Goal: Information Seeking & Learning: Learn about a topic

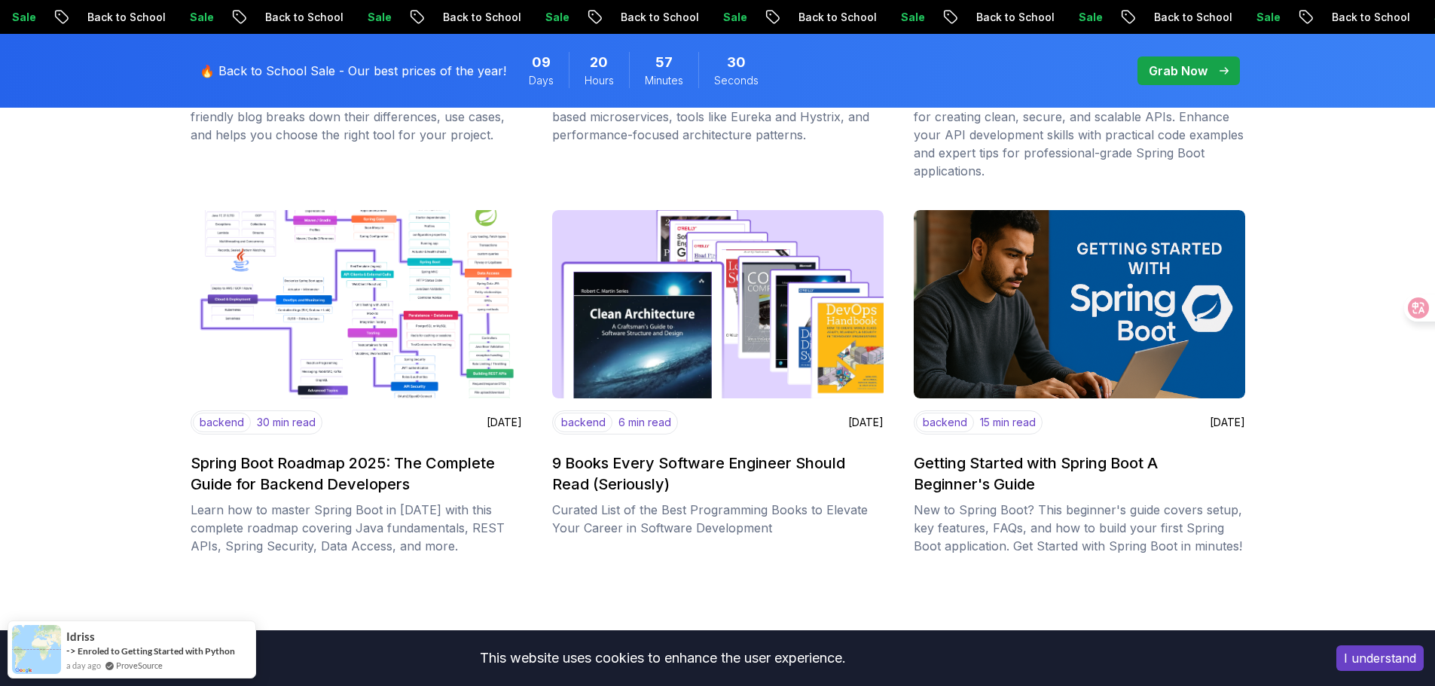
scroll to position [1808, 0]
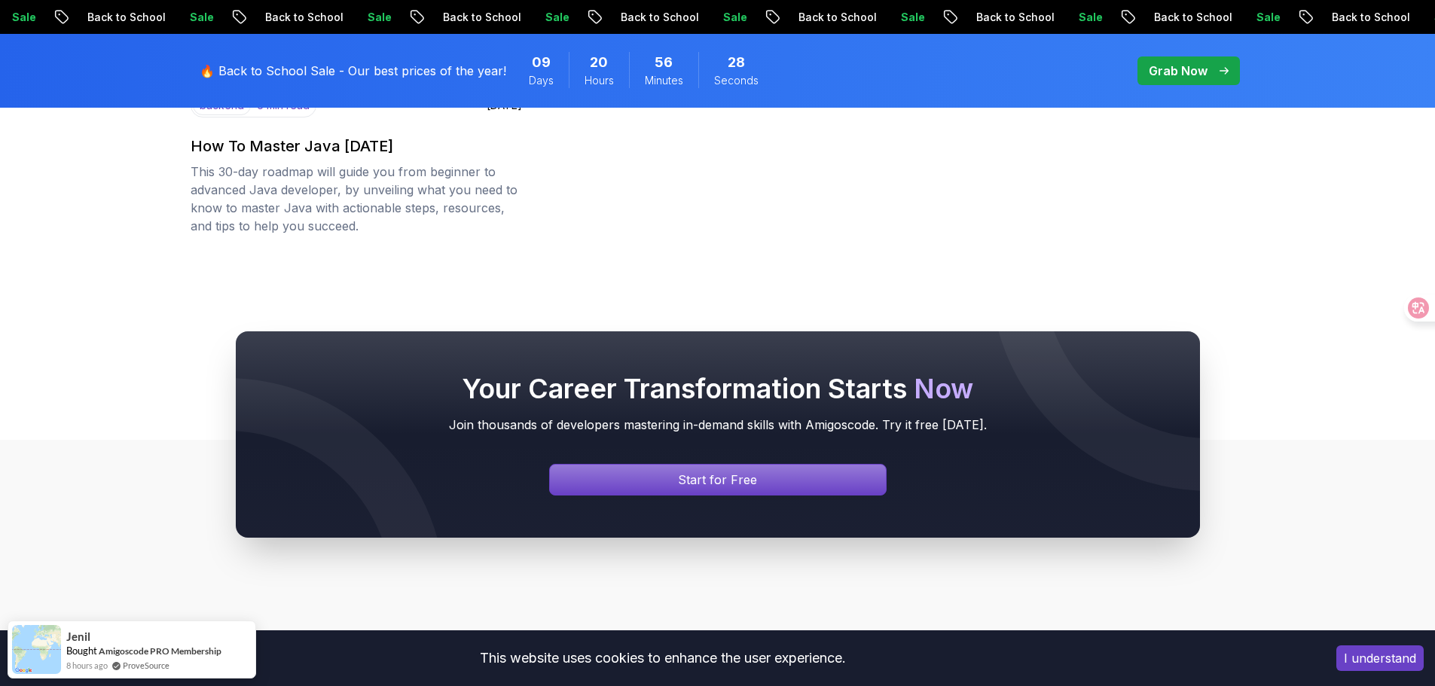
scroll to position [2486, 0]
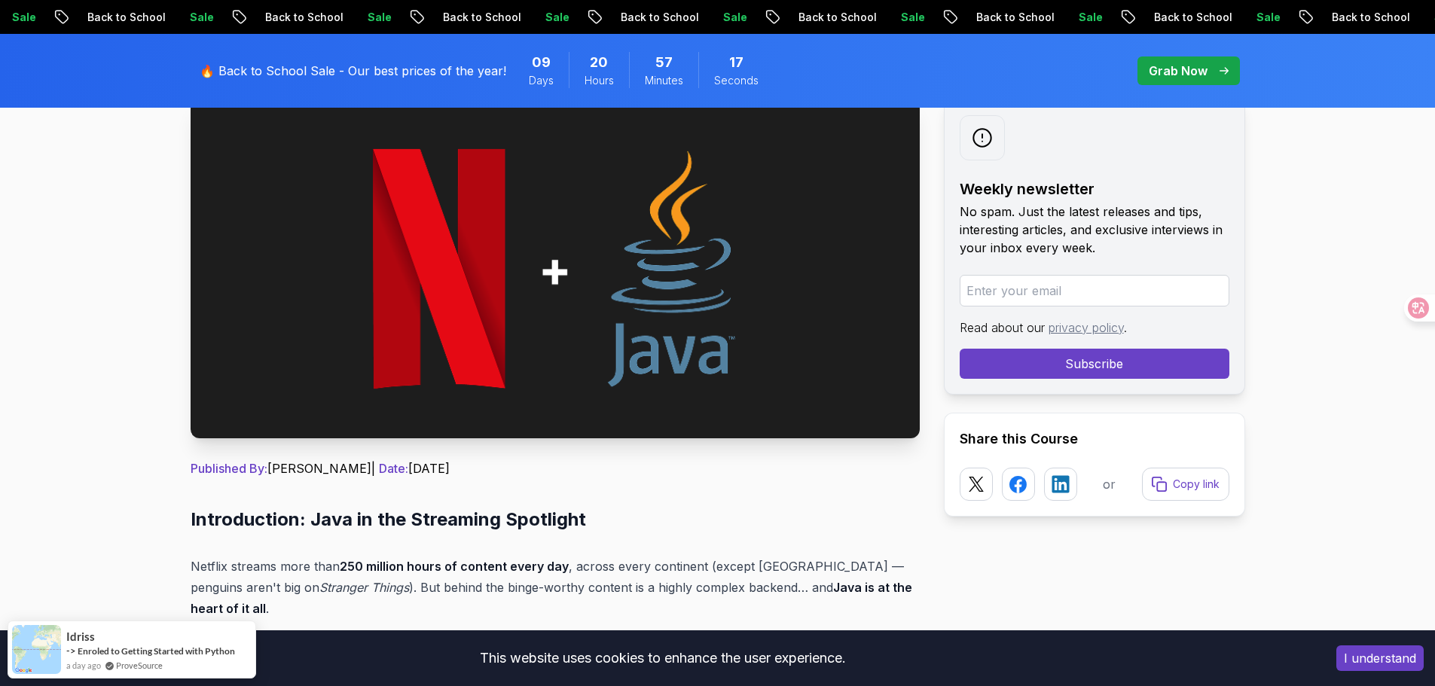
scroll to position [527, 0]
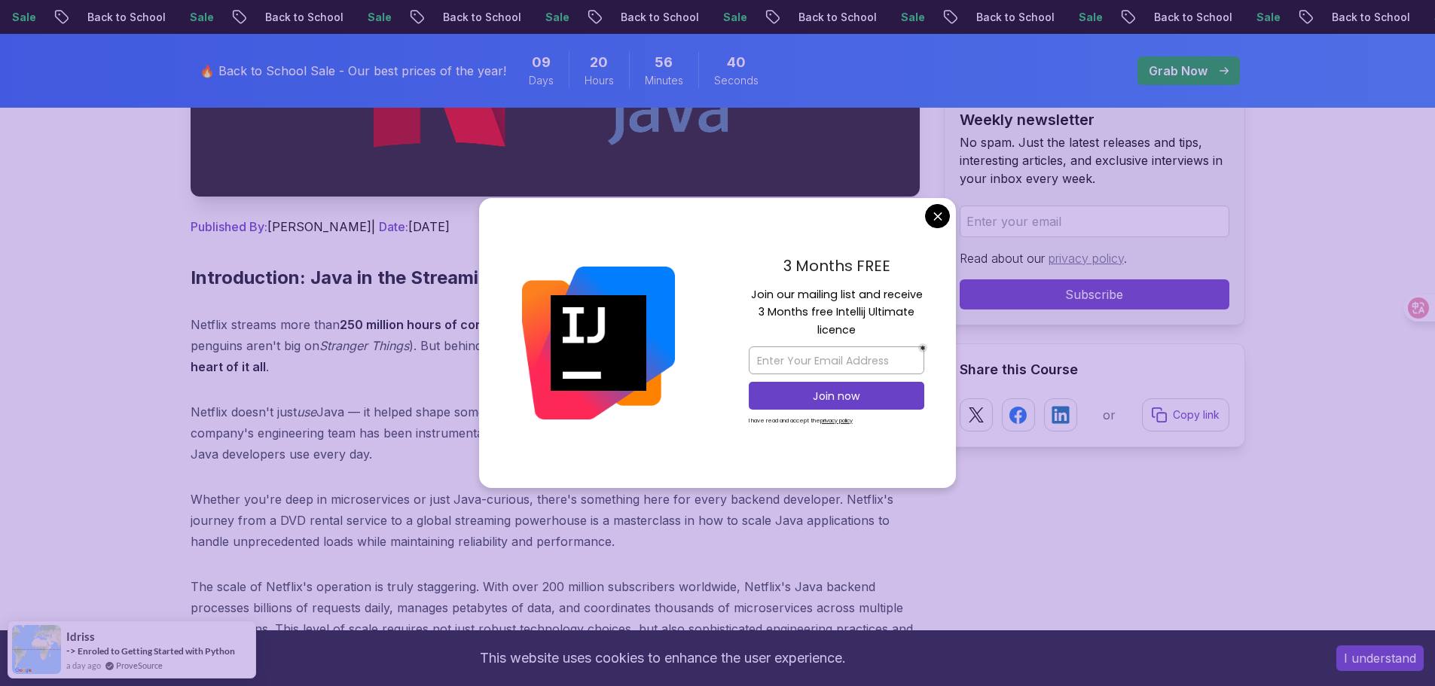
drag, startPoint x: 947, startPoint y: 218, endPoint x: 919, endPoint y: 223, distance: 28.2
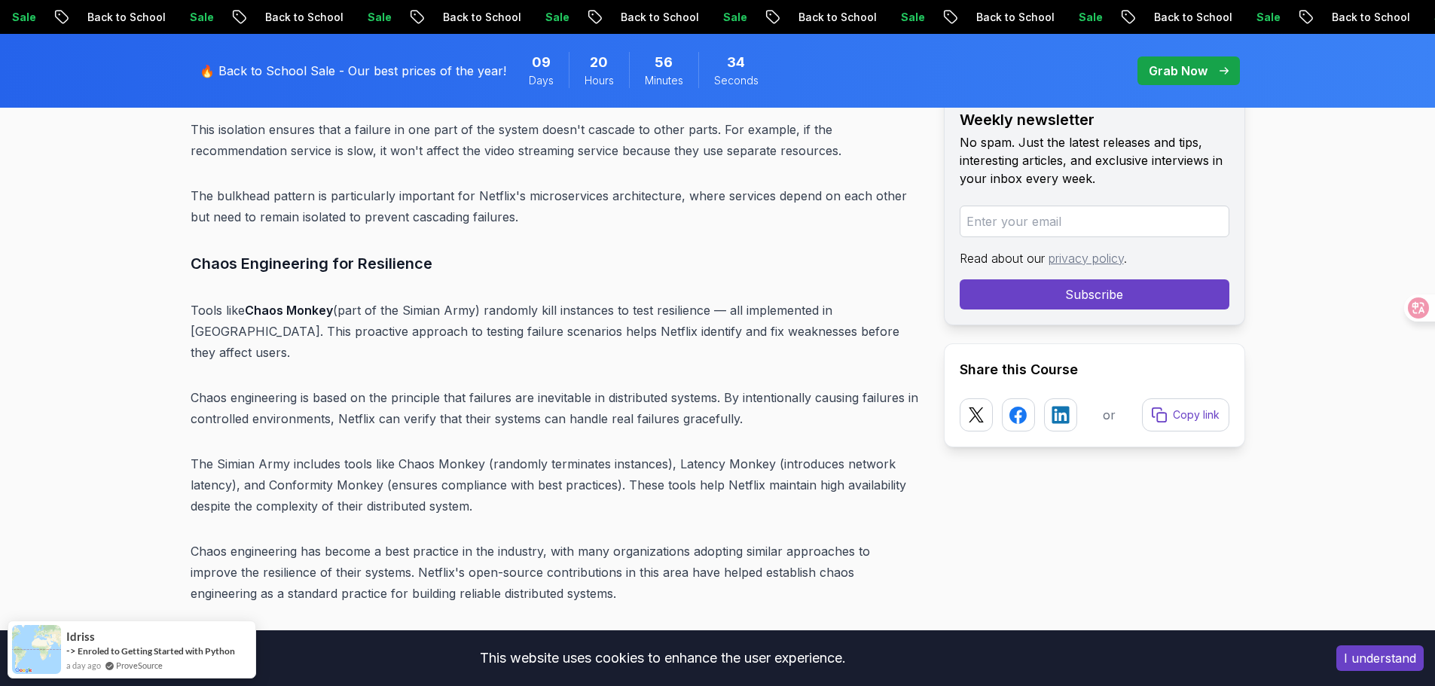
scroll to position [7986, 0]
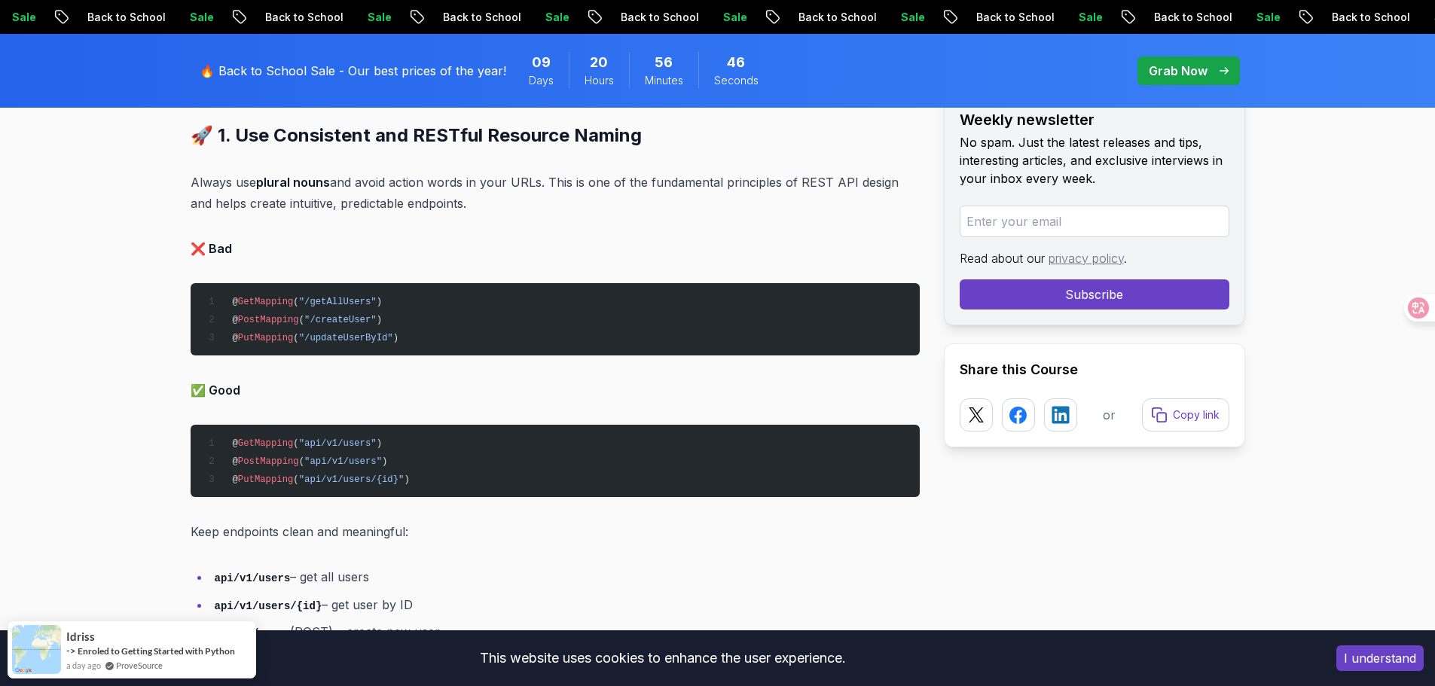
scroll to position [1507, 0]
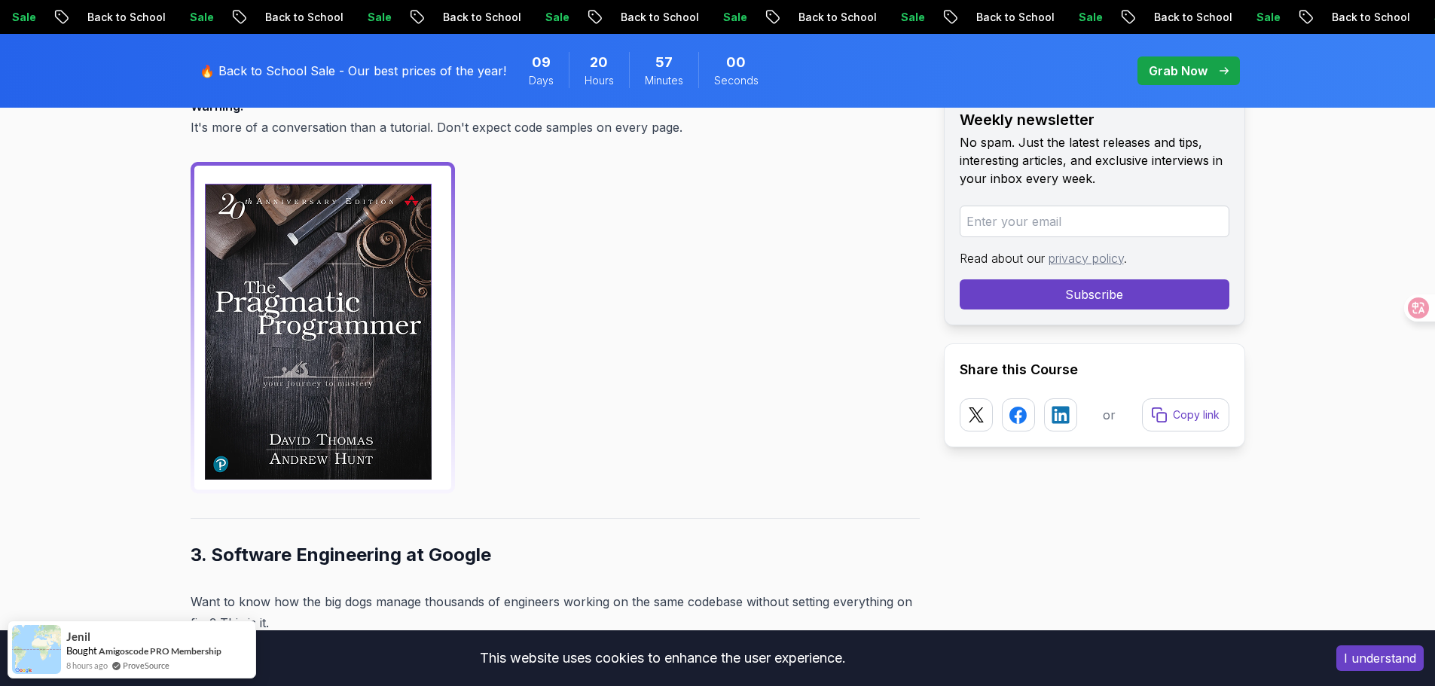
scroll to position [1808, 0]
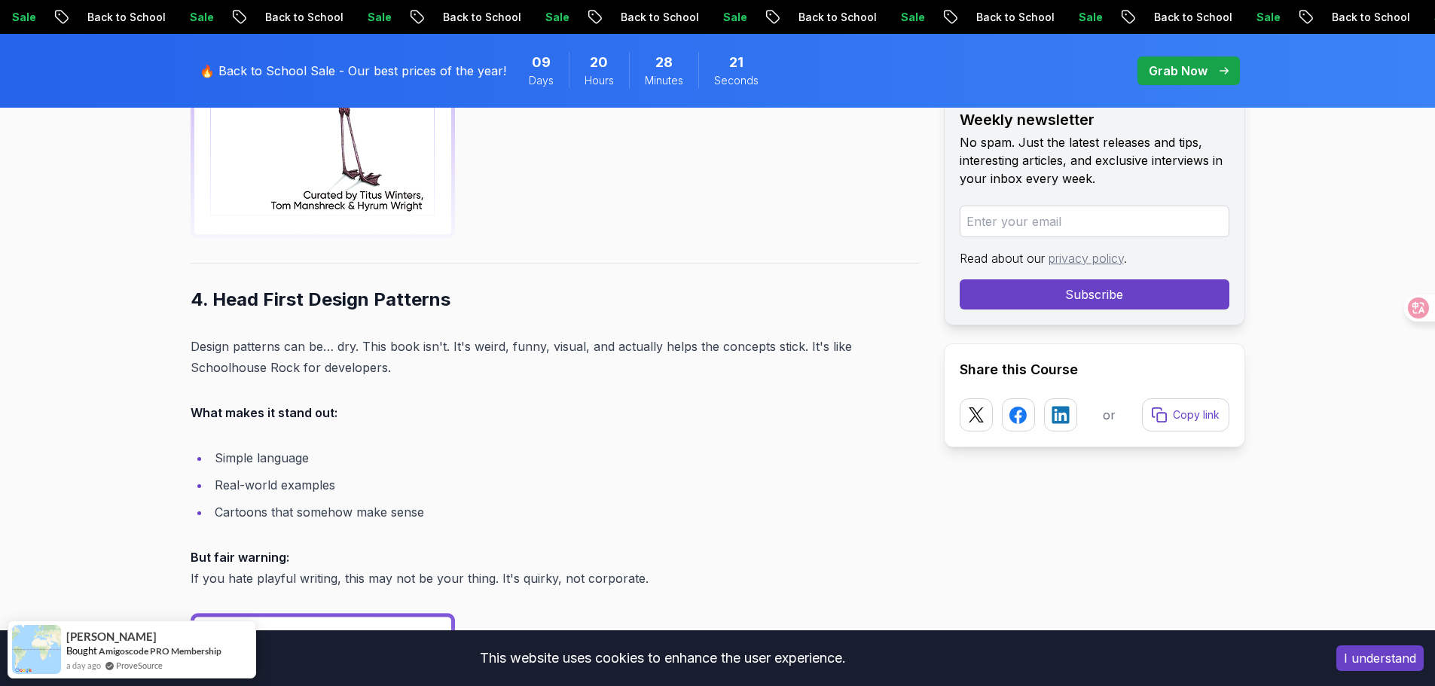
scroll to position [3089, 0]
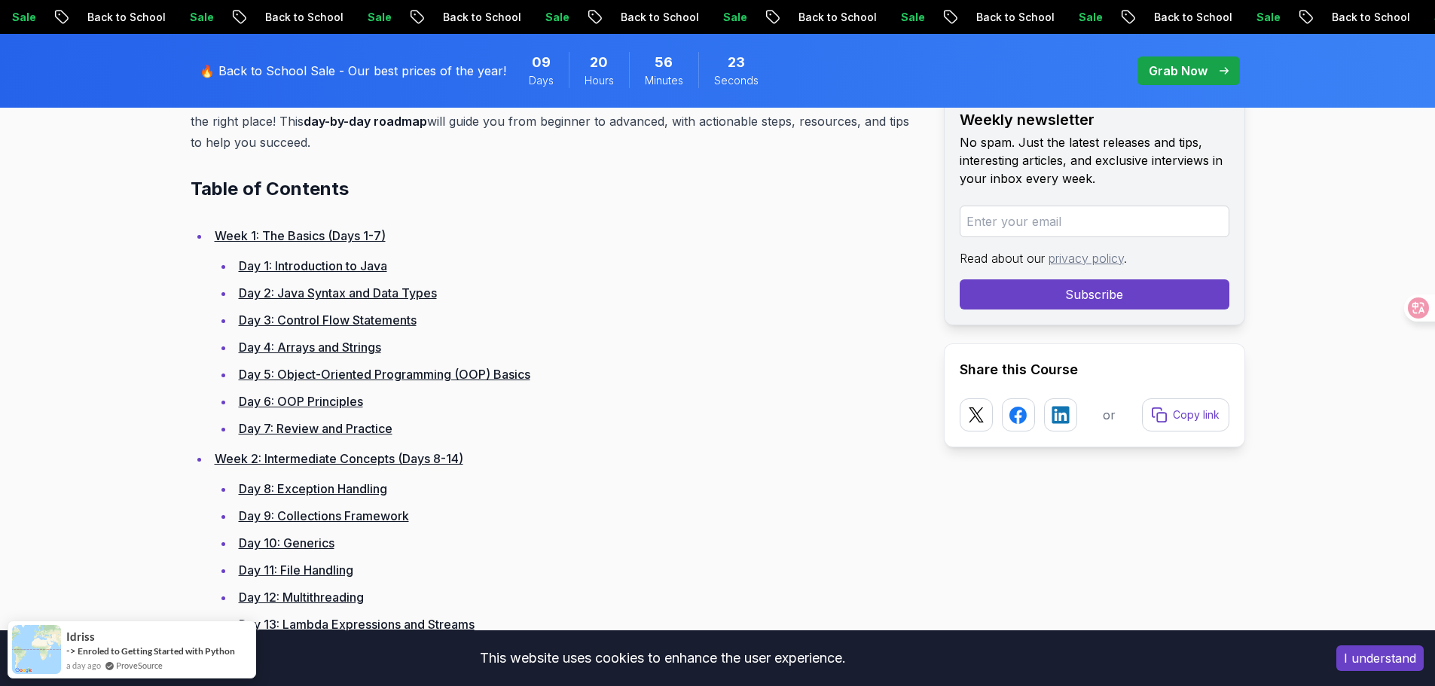
scroll to position [753, 0]
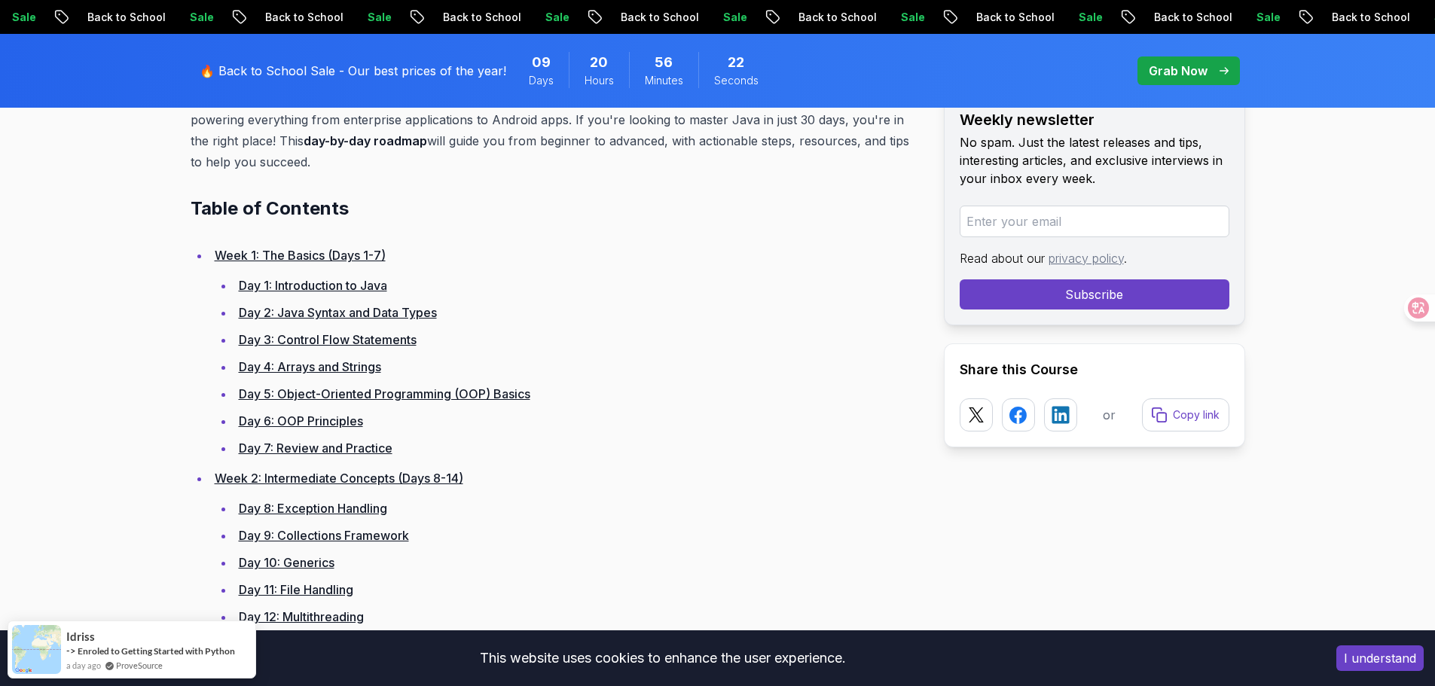
click at [310, 285] on link "Day 1: Introduction to Java" at bounding box center [313, 285] width 148 height 15
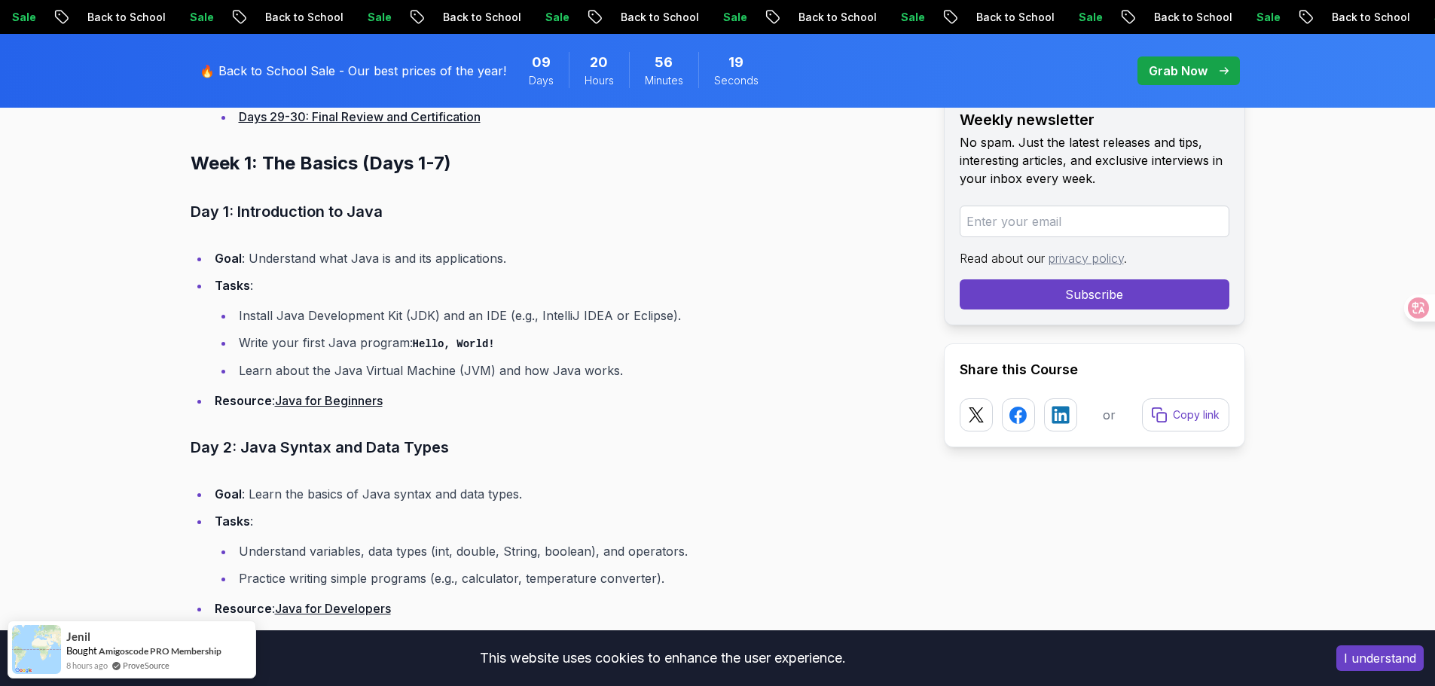
scroll to position [1619, 0]
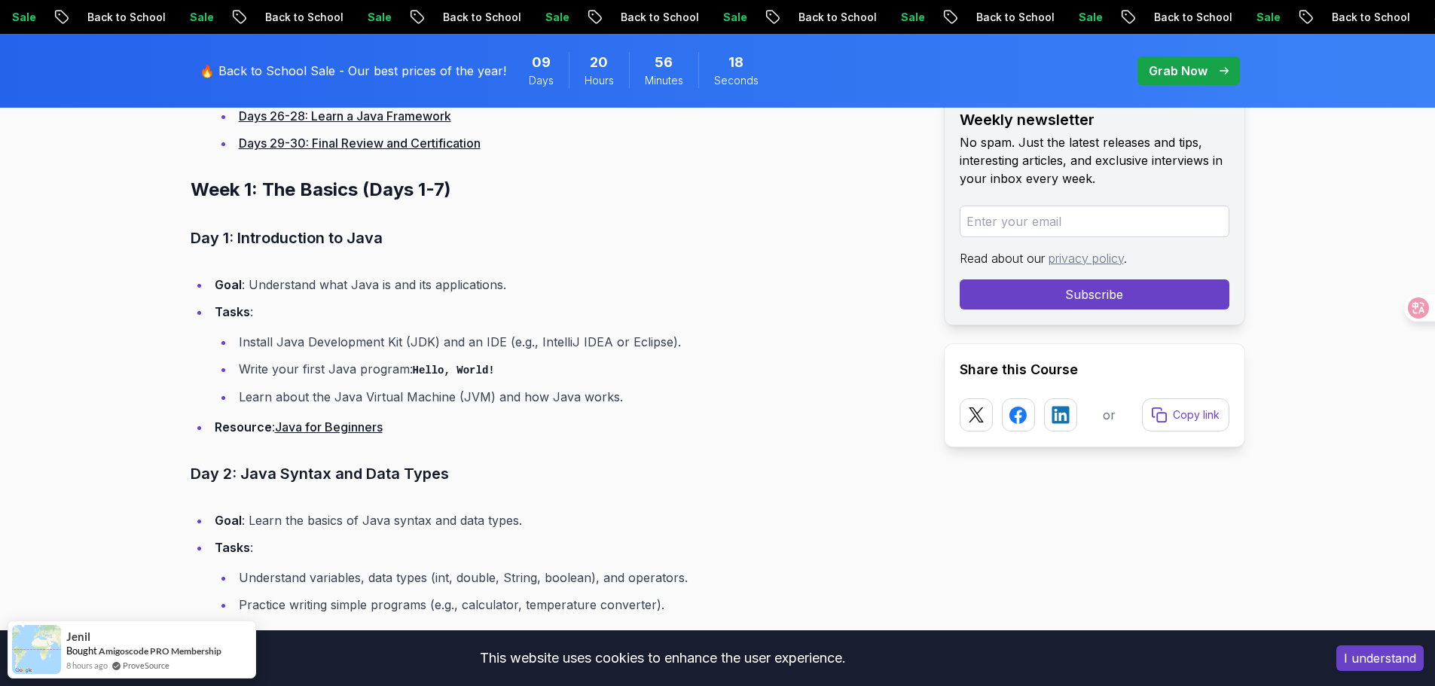
click at [365, 429] on link "Java for Beginners" at bounding box center [329, 427] width 108 height 15
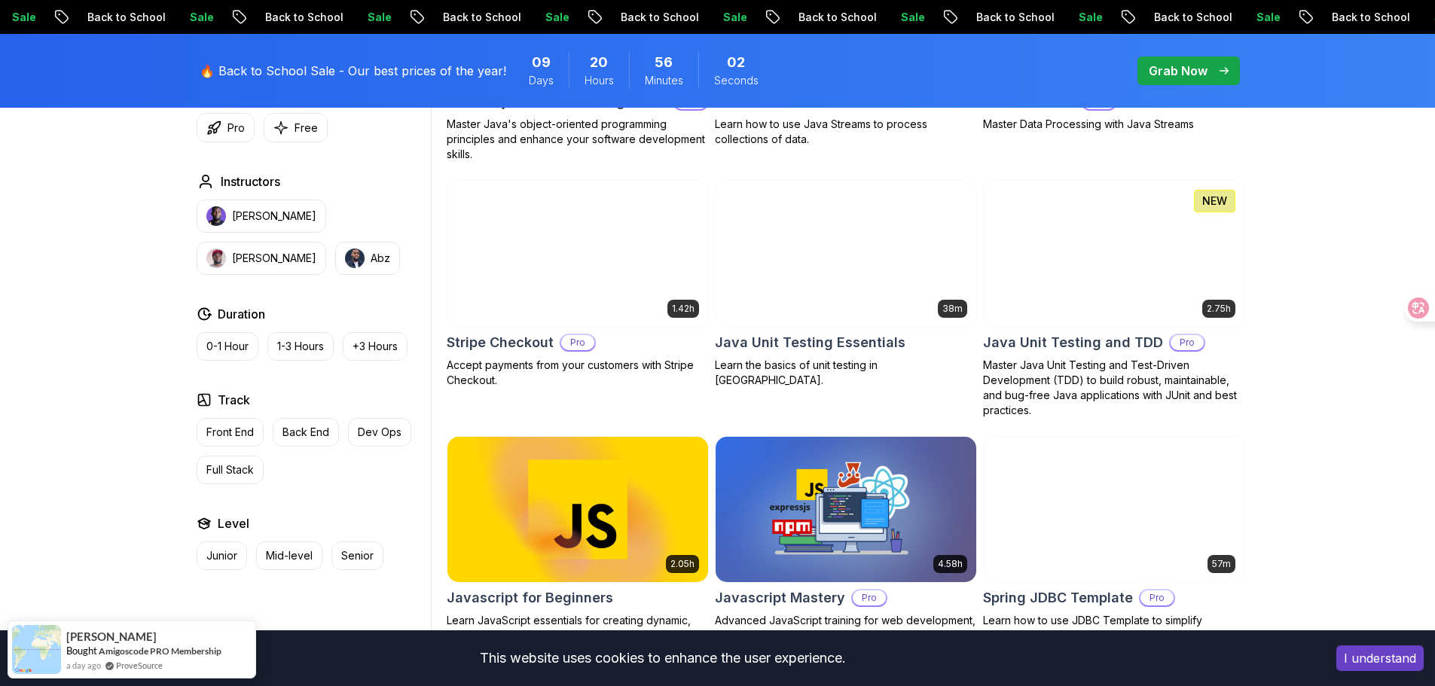
scroll to position [2562, 0]
